Goal: Information Seeking & Learning: Learn about a topic

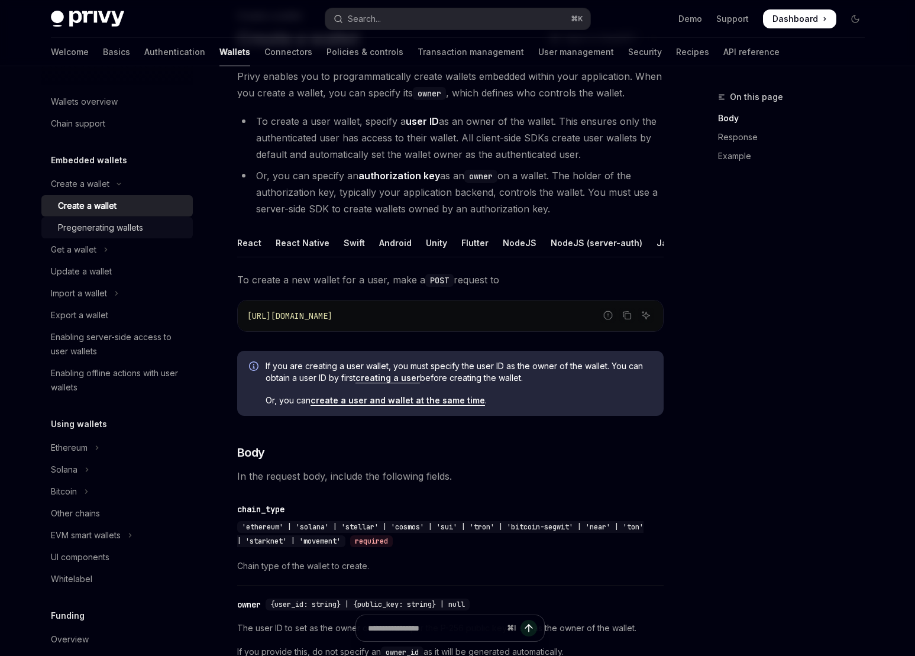
scroll to position [77, 0]
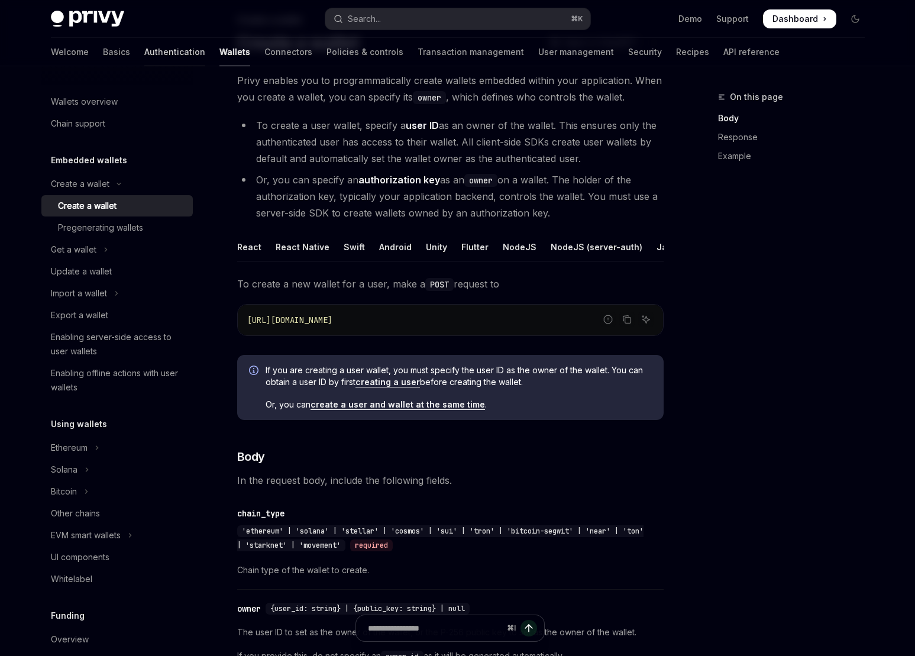
click at [144, 55] on link "Authentication" at bounding box center [174, 52] width 61 height 28
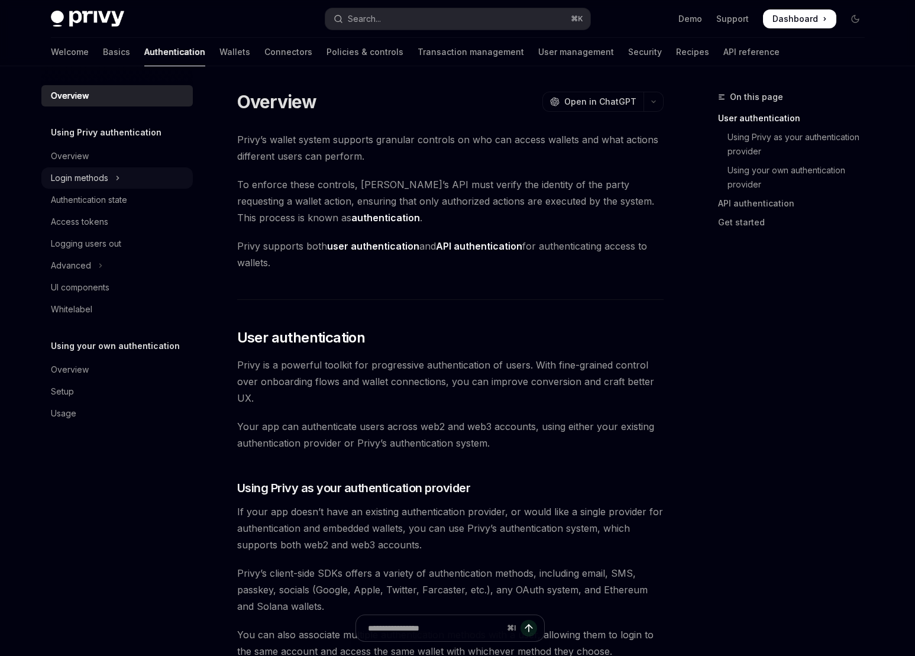
click at [117, 177] on icon "Toggle Login methods section" at bounding box center [117, 178] width 2 height 4
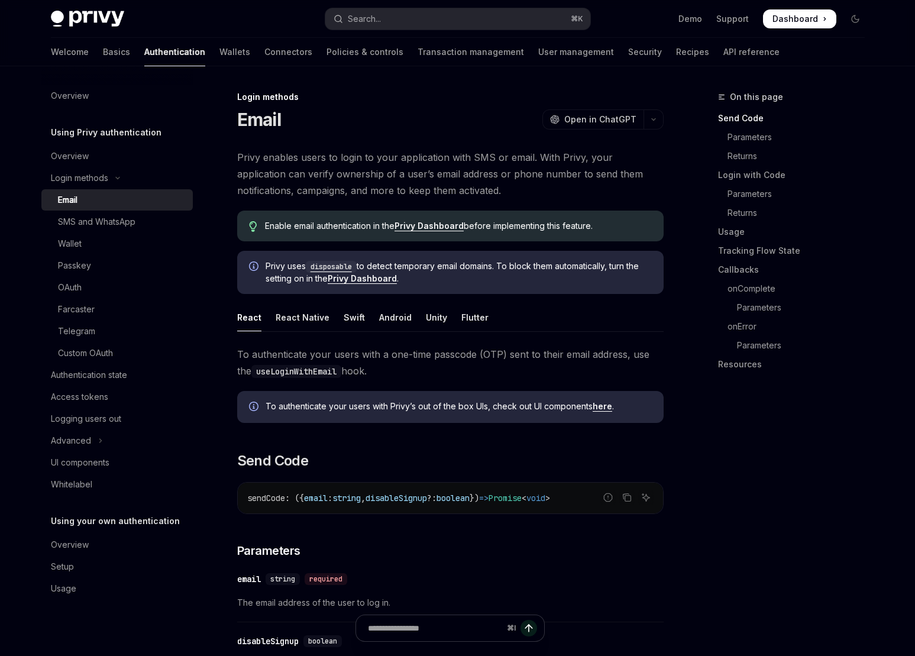
click at [115, 200] on div "Email" at bounding box center [122, 200] width 128 height 14
click at [733, 369] on link "Resources" at bounding box center [796, 364] width 156 height 19
click at [306, 319] on div "React Native" at bounding box center [302, 317] width 54 height 28
click at [356, 315] on div "Swift" at bounding box center [353, 317] width 21 height 28
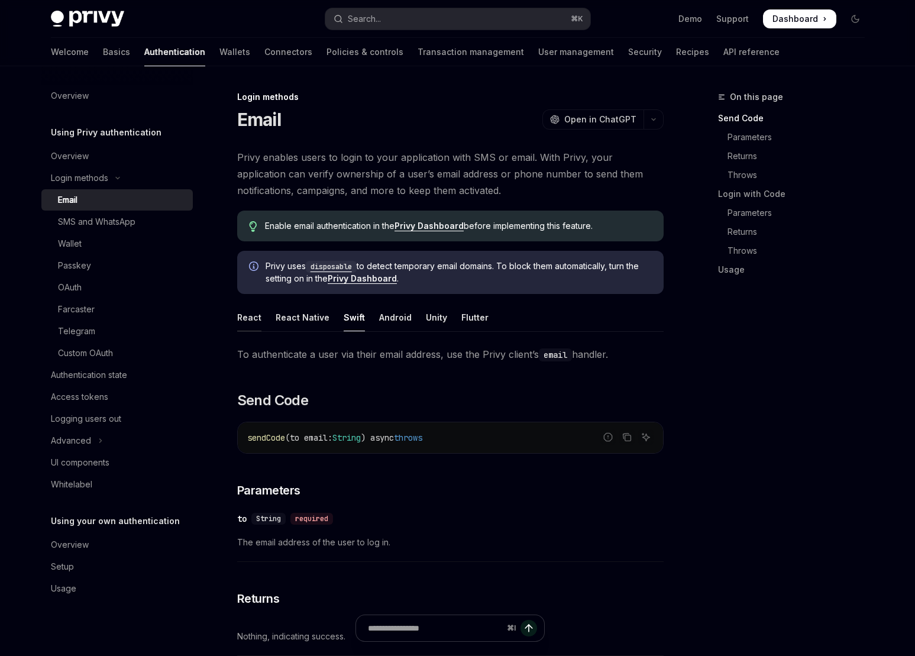
click at [254, 317] on div "React" at bounding box center [249, 317] width 24 height 28
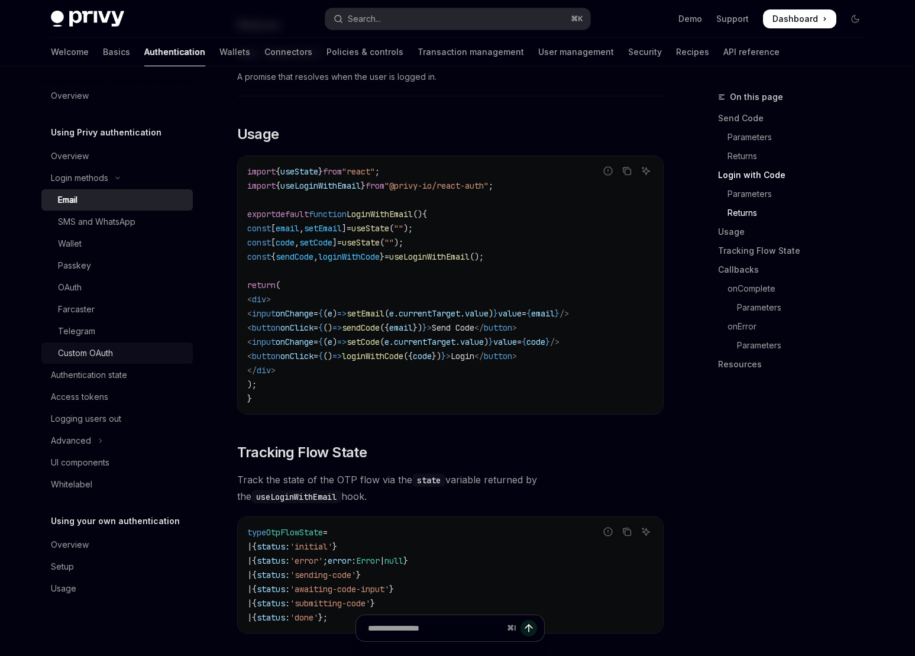
scroll to position [1014, 0]
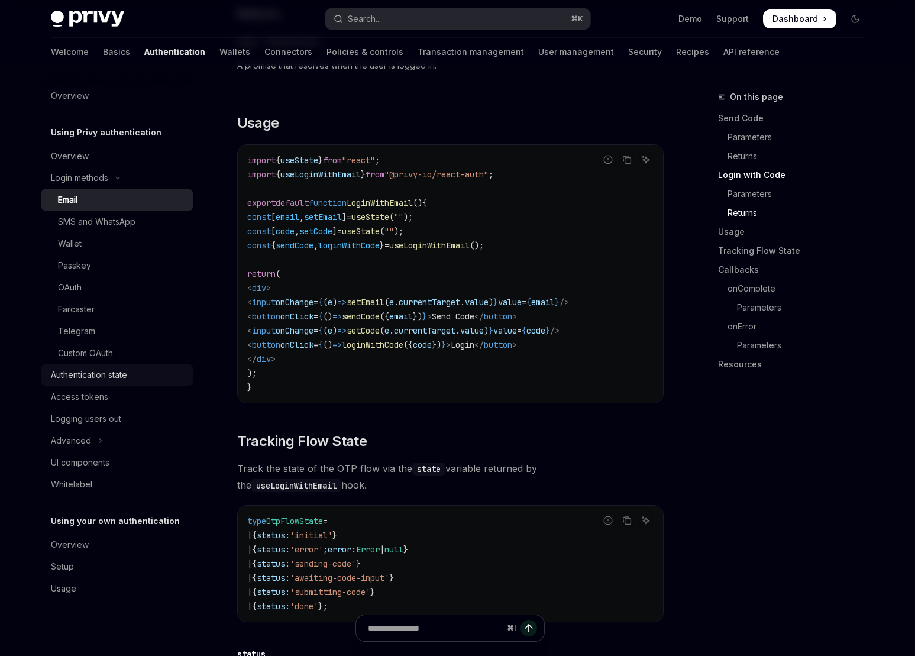
click at [123, 380] on div "Authentication state" at bounding box center [89, 375] width 76 height 14
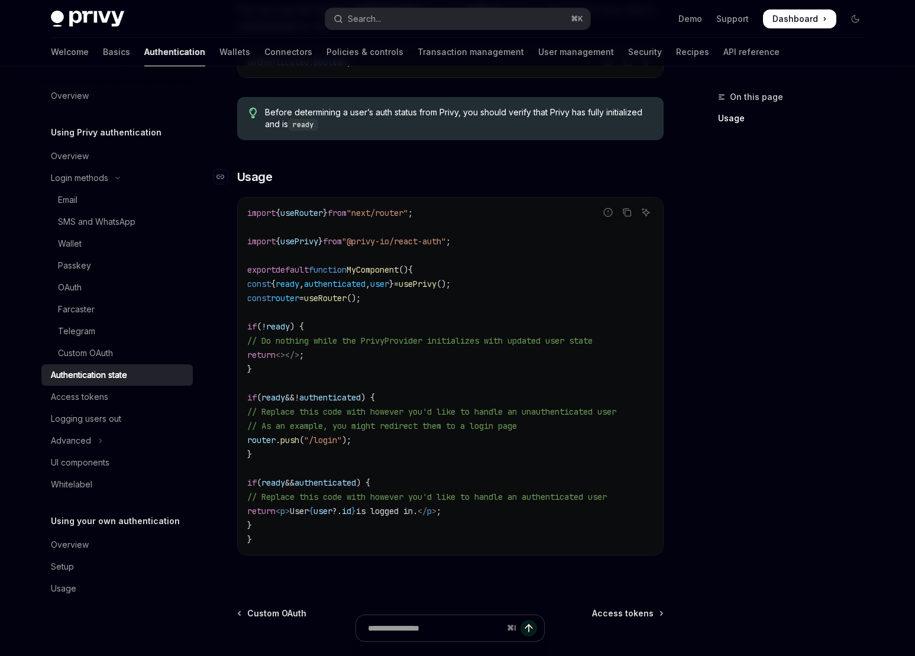
scroll to position [277, 0]
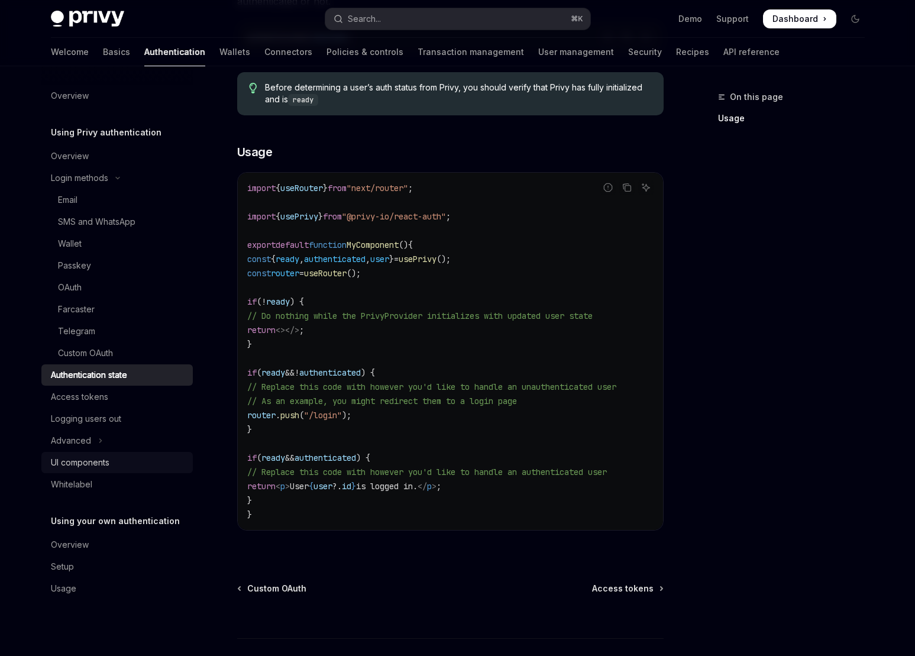
click at [104, 466] on div "UI components" at bounding box center [80, 462] width 59 height 14
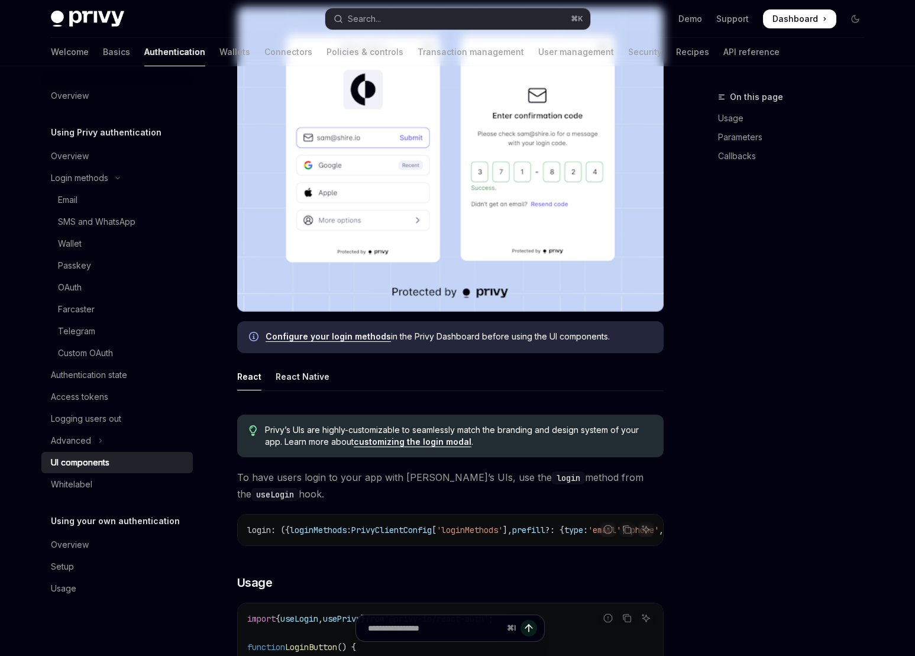
type textarea "*"
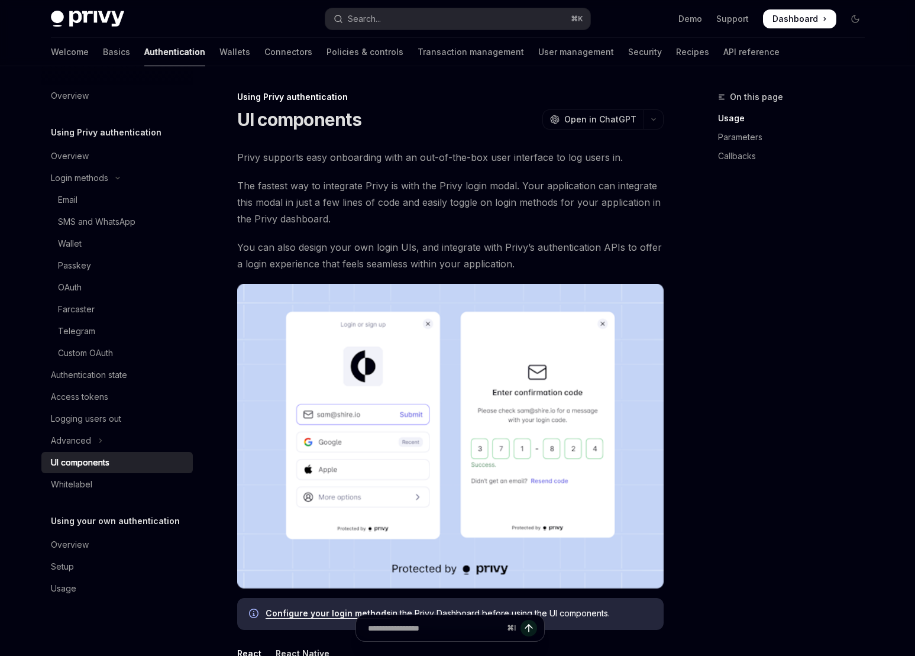
click at [864, 345] on div "On this page Usage Parameters Callbacks" at bounding box center [784, 373] width 180 height 566
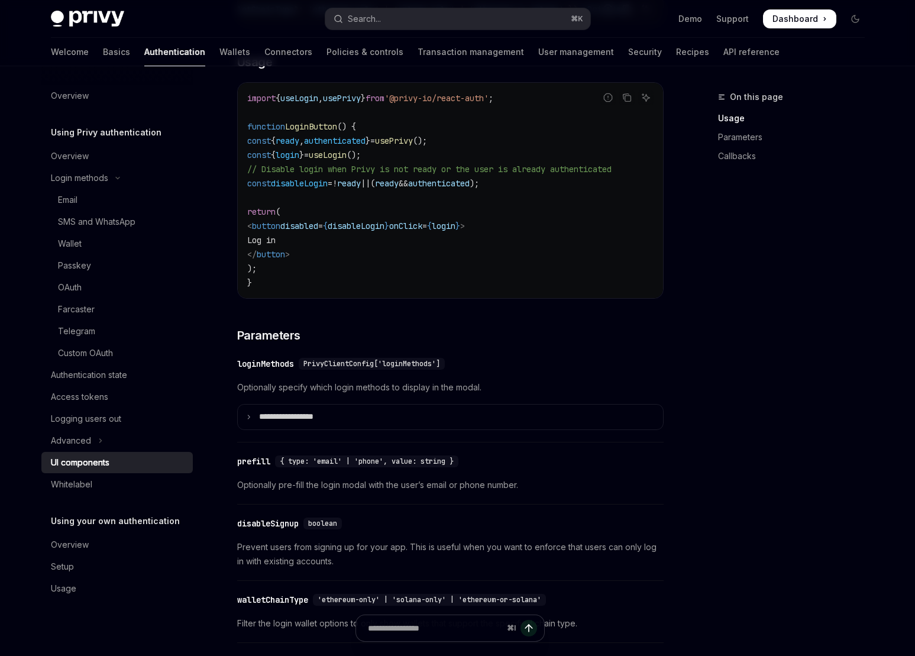
scroll to position [793, 0]
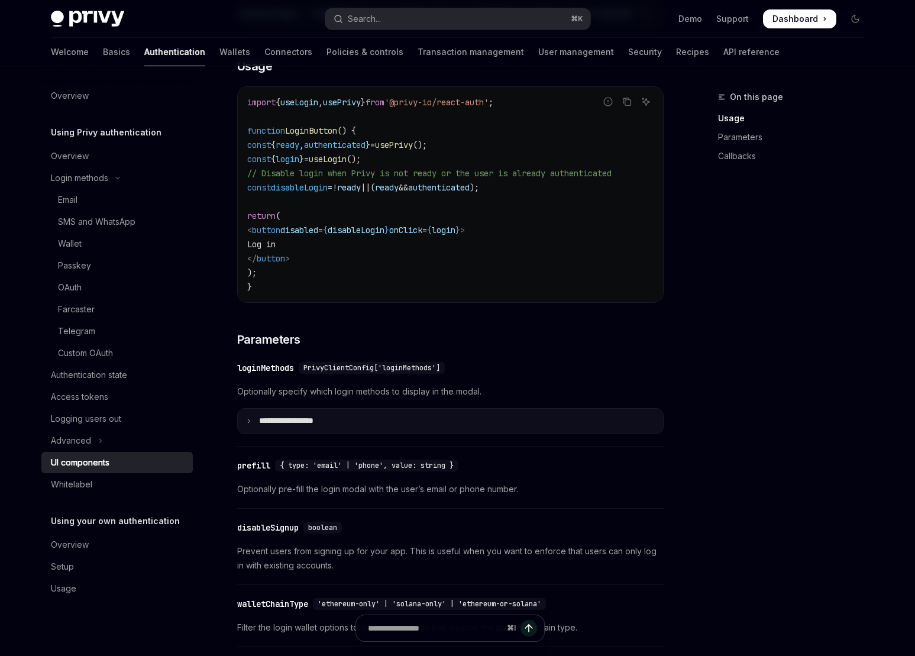
click at [283, 433] on summary "**********" at bounding box center [450, 420] width 425 height 25
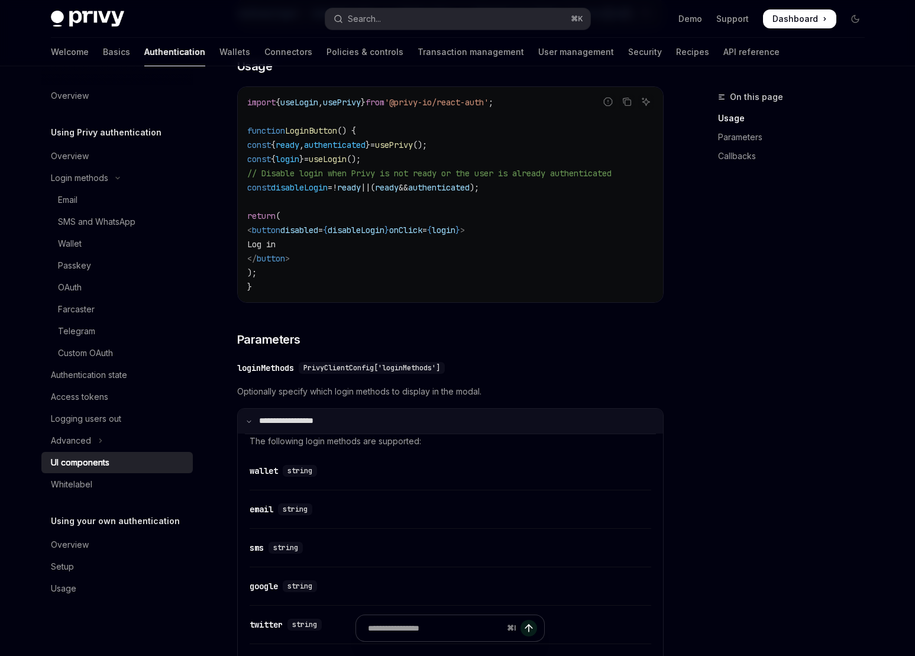
click at [284, 426] on p "**********" at bounding box center [298, 421] width 79 height 11
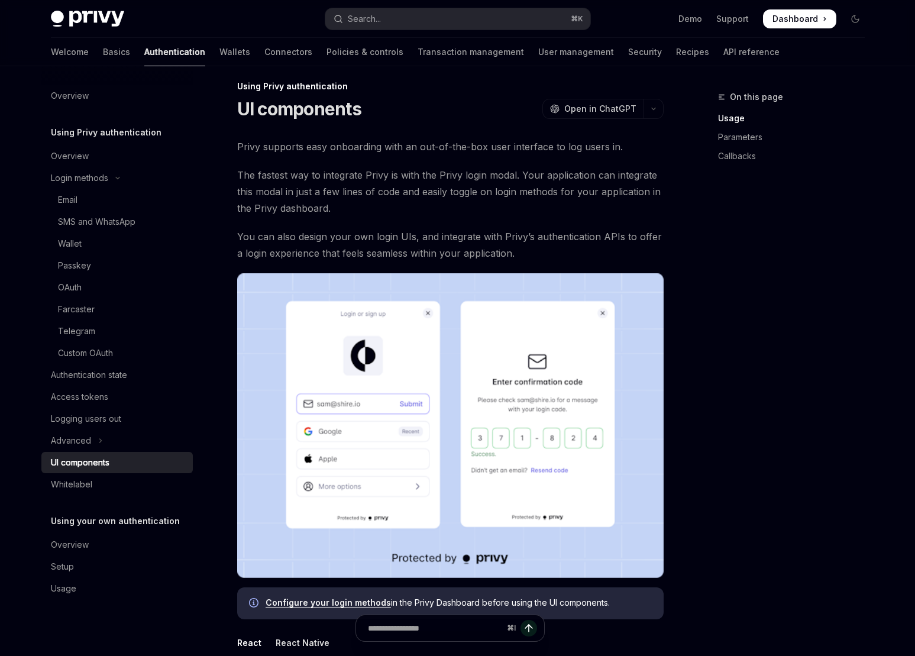
scroll to position [0, 0]
